Goal: Information Seeking & Learning: Check status

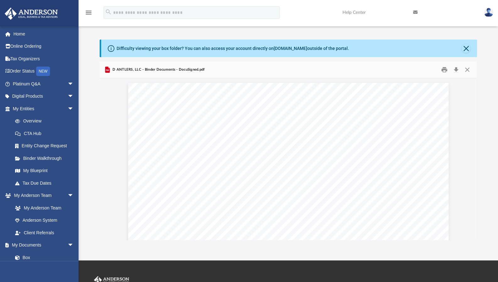
scroll to position [0, 16]
click at [26, 255] on link "Box" at bounding box center [43, 257] width 68 height 13
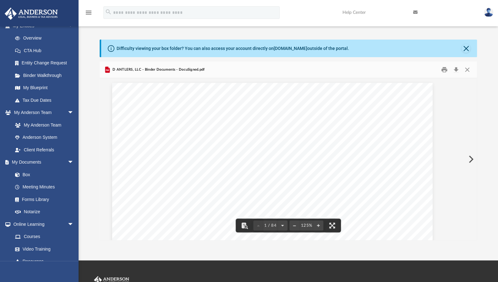
scroll to position [86, 0]
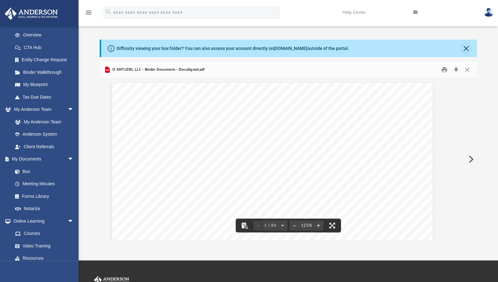
click at [466, 51] on button "Close" at bounding box center [466, 48] width 9 height 9
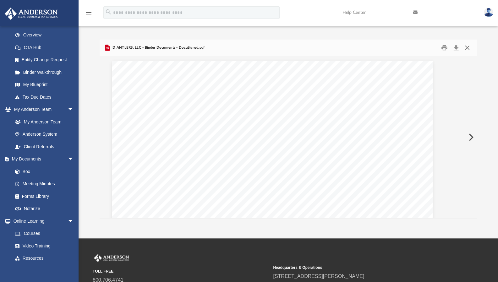
click at [463, 49] on button "Close" at bounding box center [467, 48] width 11 height 10
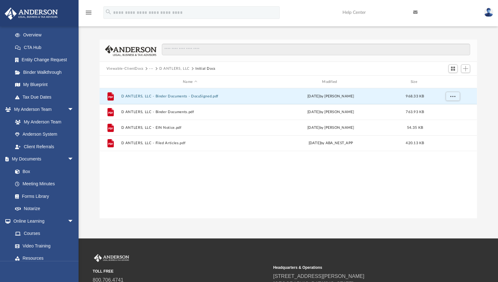
click at [131, 70] on button "Viewable-ClientDocs" at bounding box center [125, 69] width 37 height 6
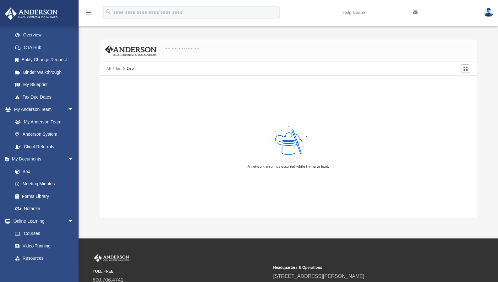
click at [113, 71] on div "All Files Error" at bounding box center [289, 69] width 378 height 14
click at [113, 68] on button "All Files" at bounding box center [114, 69] width 14 height 6
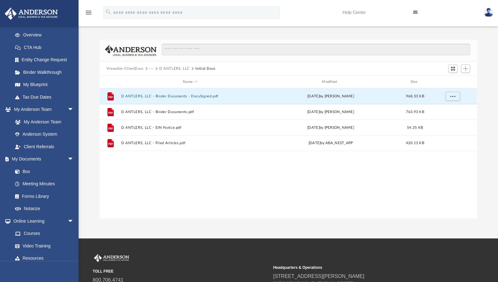
scroll to position [138, 373]
click at [29, 33] on link "Overview" at bounding box center [46, 35] width 74 height 13
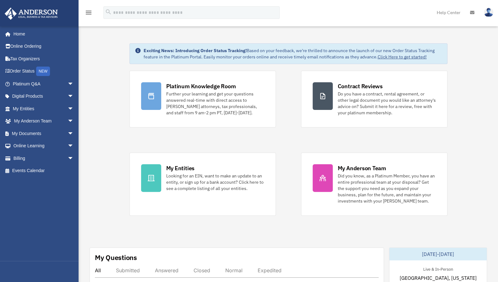
click at [68, 139] on span "arrow_drop_down" at bounding box center [74, 133] width 13 height 13
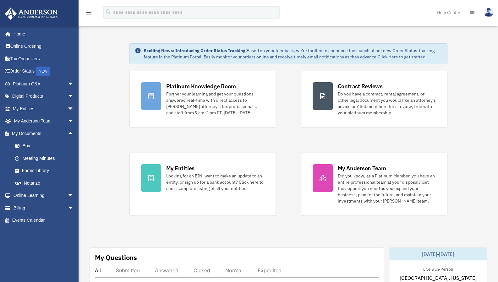
click at [30, 146] on link "Box" at bounding box center [46, 146] width 74 height 13
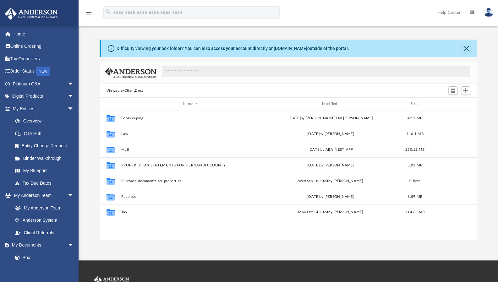
scroll to position [138, 373]
click at [125, 148] on button "Mail" at bounding box center [190, 150] width 138 height 4
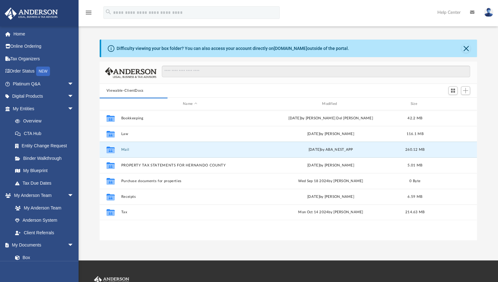
click at [125, 148] on button "Mail" at bounding box center [190, 150] width 138 height 4
click at [144, 150] on button "Mail" at bounding box center [190, 150] width 138 height 4
click at [124, 146] on div "Collaborated Folder Mail yesterday by ABA_NEST_APP 260.12 MB" at bounding box center [288, 150] width 377 height 16
click at [125, 150] on button "Mail" at bounding box center [190, 150] width 138 height 4
click at [133, 164] on button "PROPERTY TAX STATEMENTS FOR HERNANDO COUNTY" at bounding box center [190, 165] width 138 height 4
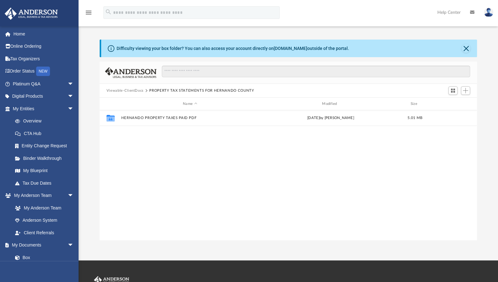
click at [131, 89] on button "Viewable-ClientDocs" at bounding box center [125, 91] width 37 height 6
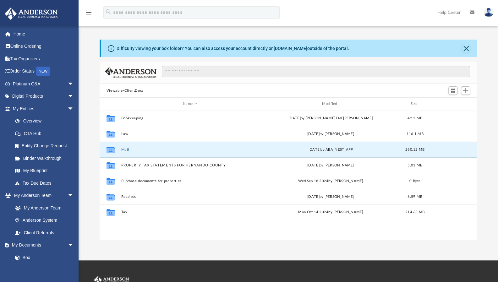
click at [130, 151] on button "Mail" at bounding box center [190, 150] width 138 height 4
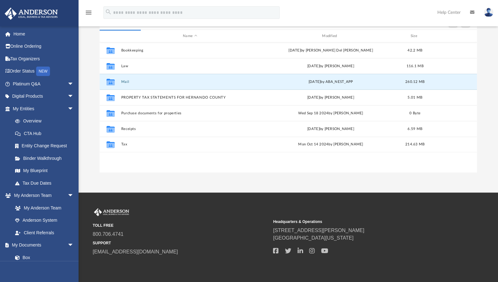
scroll to position [73, 0]
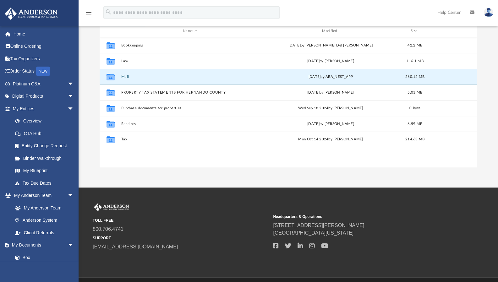
click at [122, 78] on button "Mail" at bounding box center [190, 77] width 138 height 4
click at [118, 79] on div "Collaborated Folder" at bounding box center [111, 77] width 16 height 10
click at [116, 77] on div "Collaborated Folder" at bounding box center [111, 77] width 16 height 10
click at [118, 75] on div "Collaborated Folder" at bounding box center [111, 77] width 16 height 10
click at [123, 76] on button "Mail" at bounding box center [190, 77] width 138 height 4
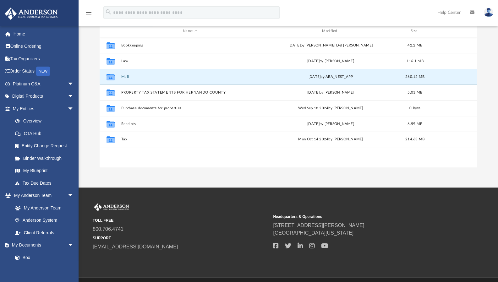
click at [123, 76] on button "Mail" at bounding box center [190, 77] width 138 height 4
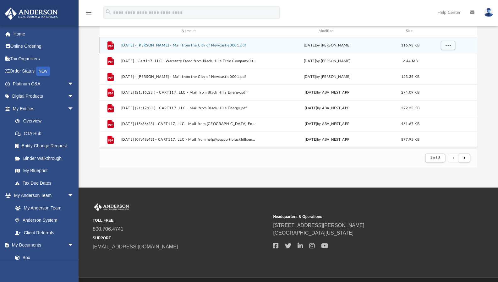
scroll to position [5, 5]
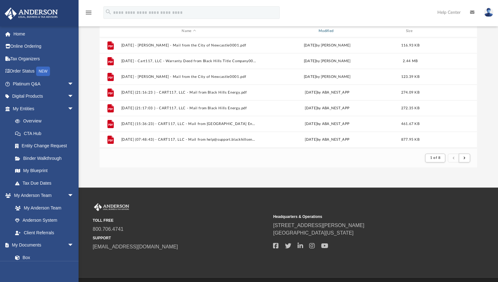
click at [329, 29] on div "Modified" at bounding box center [327, 31] width 136 height 6
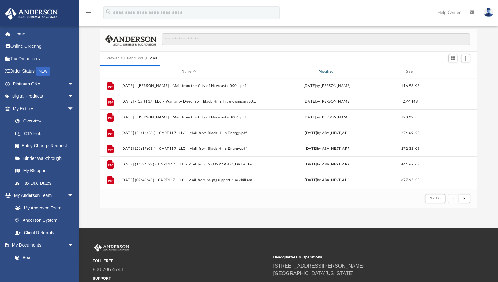
scroll to position [32, 0]
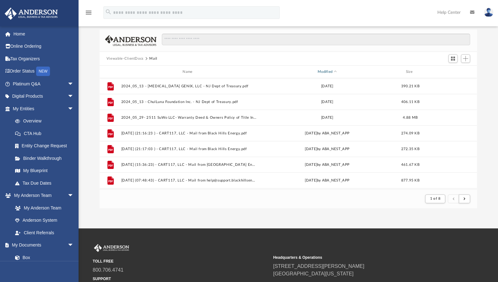
click at [333, 72] on div "Modified" at bounding box center [327, 72] width 136 height 6
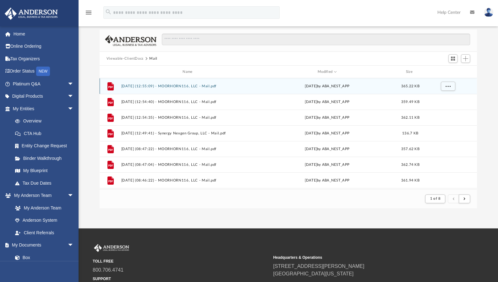
click at [228, 89] on div "File 2025.10.07 (12:55:09) - MOORHORN116, LLC - Mail.pdf yesterday by ABA_NEST_…" at bounding box center [288, 86] width 377 height 16
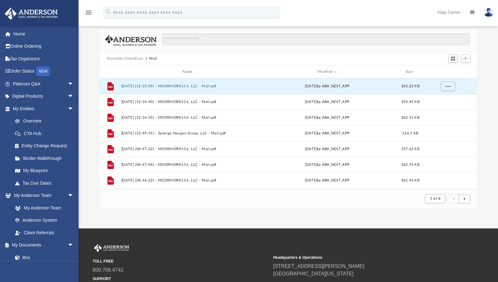
click at [214, 86] on button "2025.10.07 (12:55:09) - MOORHORN116, LLC - Mail.pdf" at bounding box center [188, 86] width 135 height 4
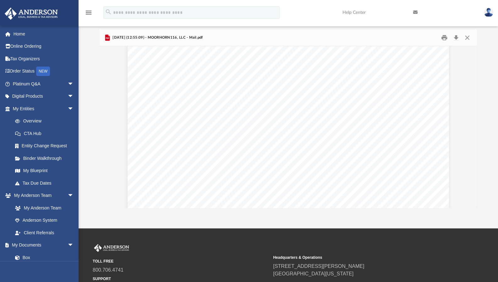
scroll to position [0, 0]
click at [468, 37] on button "Close" at bounding box center [467, 38] width 11 height 10
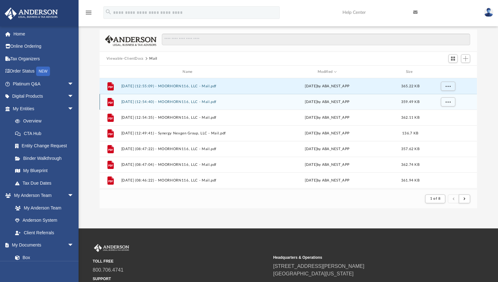
click at [260, 103] on div "yesterday by ABA_NEST_APP" at bounding box center [326, 102] width 135 height 6
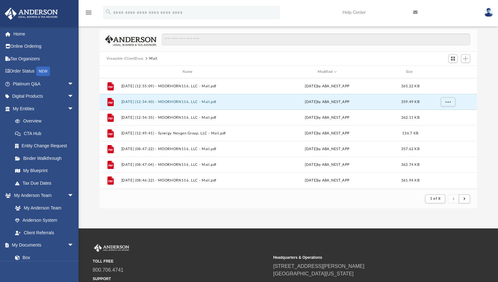
click at [219, 102] on button "2025.10.07 (12:54:40) - MOORHORN116, LLC - Mail.pdf" at bounding box center [188, 102] width 135 height 4
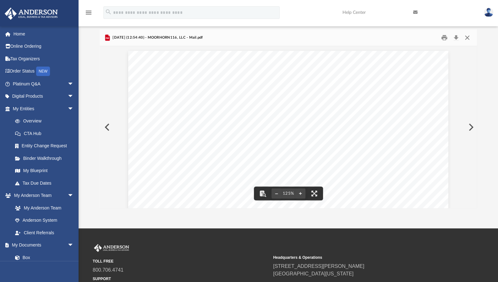
click at [464, 36] on button "Close" at bounding box center [467, 38] width 11 height 10
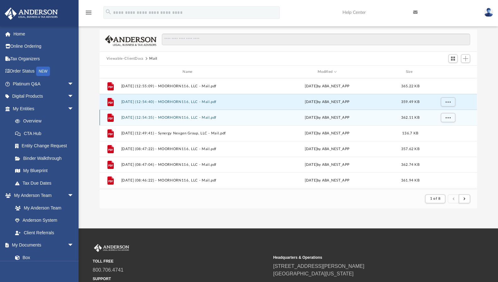
click at [211, 120] on div "File 2025.10.07 (12:54:35) - MOORHORN116, LLC - Mail.pdf yesterday by ABA_NEST_…" at bounding box center [288, 118] width 377 height 16
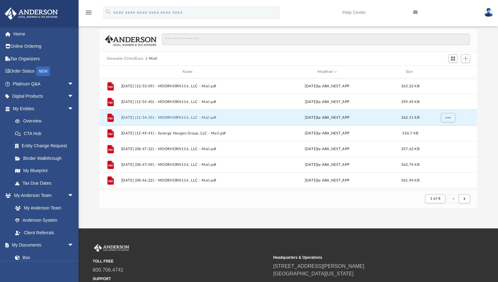
click at [210, 119] on button "2025.10.07 (12:54:35) - MOORHORN116, LLC - Mail.pdf" at bounding box center [188, 118] width 135 height 4
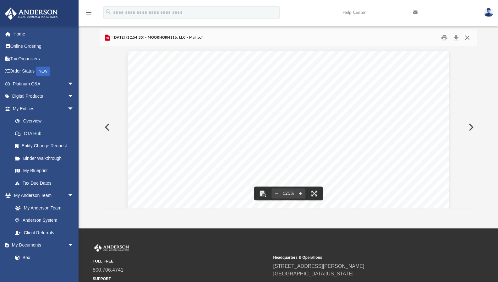
click at [467, 38] on button "Close" at bounding box center [467, 38] width 11 height 10
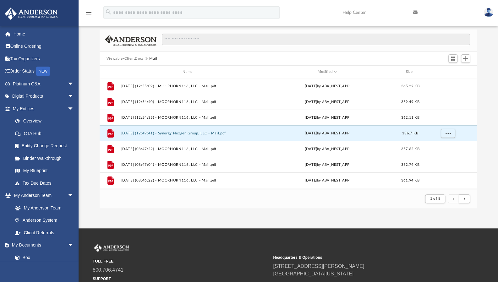
click at [209, 135] on button "2025.10.07 (12:49:41) - Synergy Nexgen Group, LLC - Mail.pdf" at bounding box center [188, 133] width 135 height 4
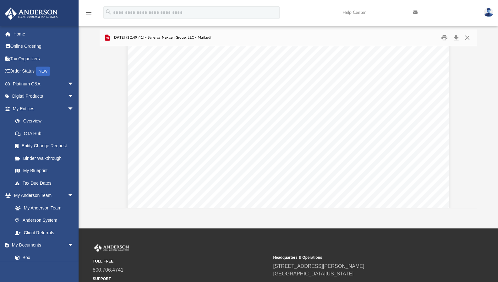
scroll to position [257, 0]
click at [464, 35] on button "Close" at bounding box center [467, 38] width 11 height 10
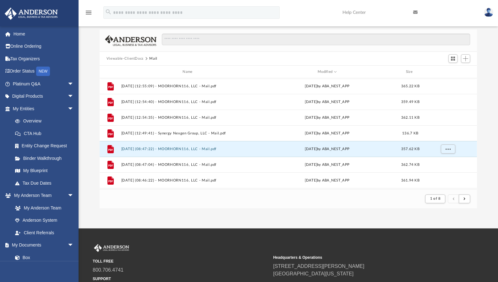
click at [215, 148] on button "2025.10.07 (08:47:22) - MOORHORN116, LLC - Mail.pdf" at bounding box center [188, 149] width 135 height 4
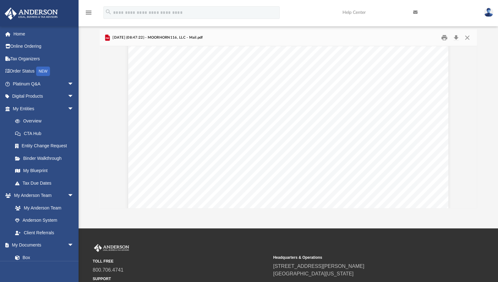
scroll to position [0, 0]
click at [466, 36] on button "Close" at bounding box center [467, 38] width 11 height 10
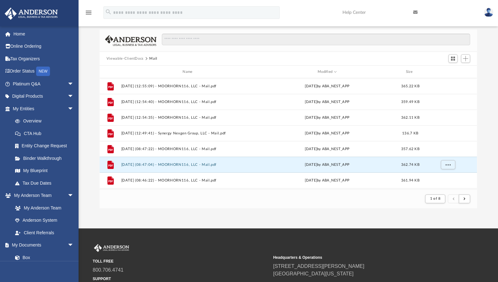
click at [221, 165] on button "2025.10.07 (08:47:04) - MOORHORN116, LLC - Mail.pdf" at bounding box center [188, 165] width 135 height 4
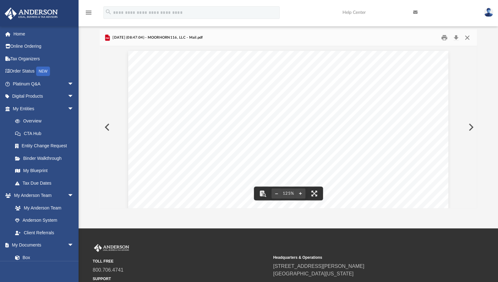
click at [469, 37] on button "Close" at bounding box center [467, 38] width 11 height 10
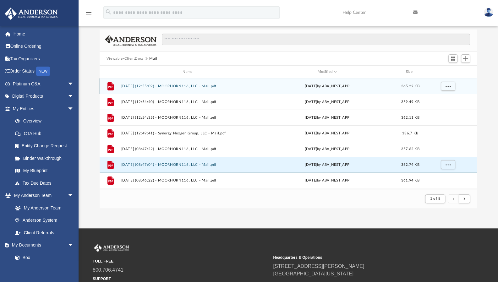
click at [310, 80] on div "File 2025.10.07 (12:55:09) - MOORHORN116, LLC - Mail.pdf yesterday by ABA_NEST_…" at bounding box center [288, 86] width 377 height 16
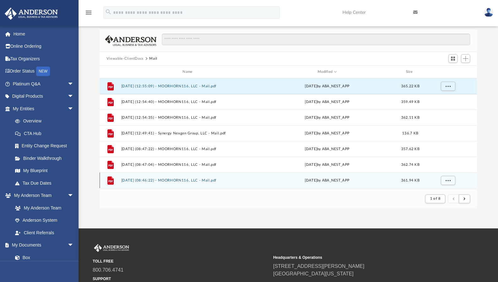
click at [210, 177] on div "File 2025.10.07 (08:46:22) - MOORHORN116, LLC - Mail.pdf yesterday by ABA_NEST_…" at bounding box center [288, 181] width 377 height 16
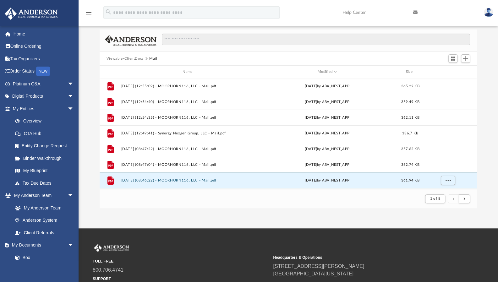
click at [204, 180] on button "2025.10.07 (08:46:22) - MOORHORN116, LLC - Mail.pdf" at bounding box center [188, 180] width 135 height 4
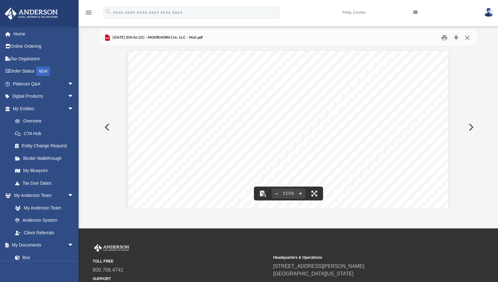
click at [468, 34] on button "Close" at bounding box center [467, 38] width 11 height 10
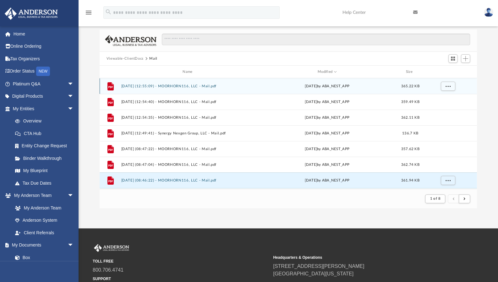
click at [337, 88] on div "yesterday by ABA_NEST_APP" at bounding box center [326, 87] width 135 height 6
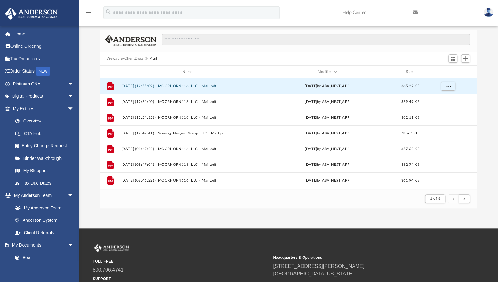
click at [242, 85] on button "2025.10.07 (12:55:09) - MOORHORN116, LLC - Mail.pdf" at bounding box center [188, 86] width 135 height 4
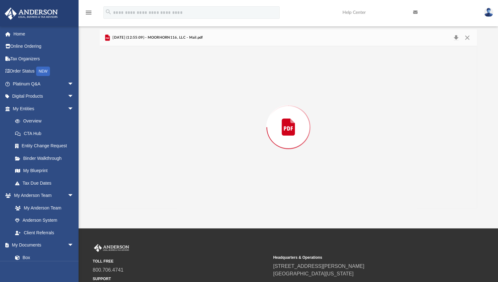
click at [242, 85] on div "Preview" at bounding box center [289, 127] width 378 height 162
